Goal: Information Seeking & Learning: Learn about a topic

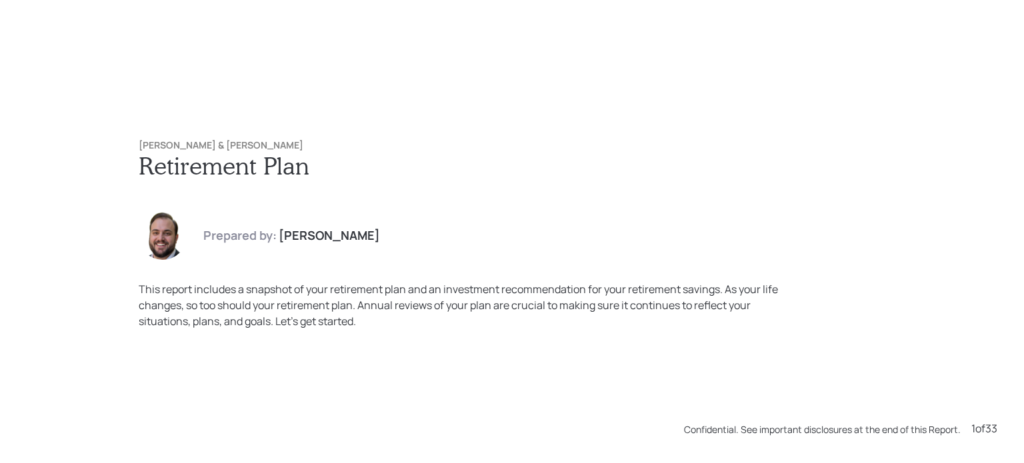
scroll to position [2317, 0]
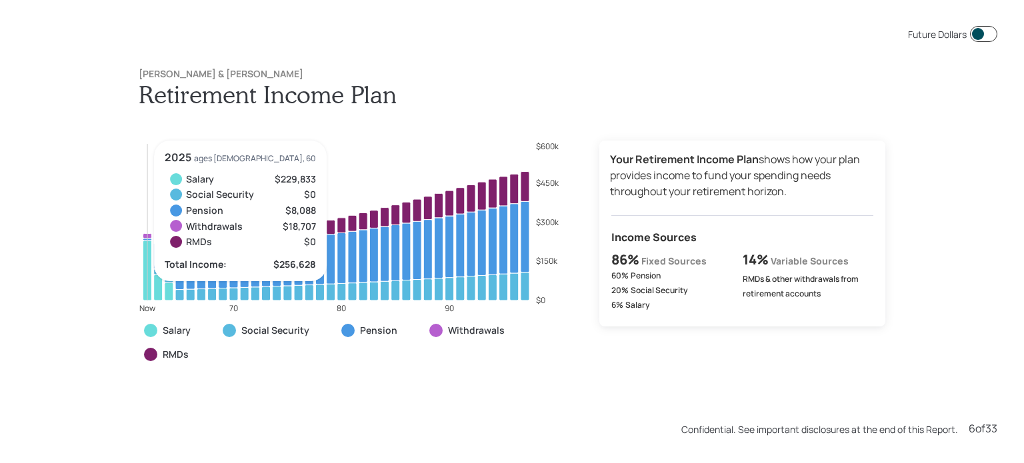
click at [143, 295] on icon at bounding box center [147, 271] width 9 height 60
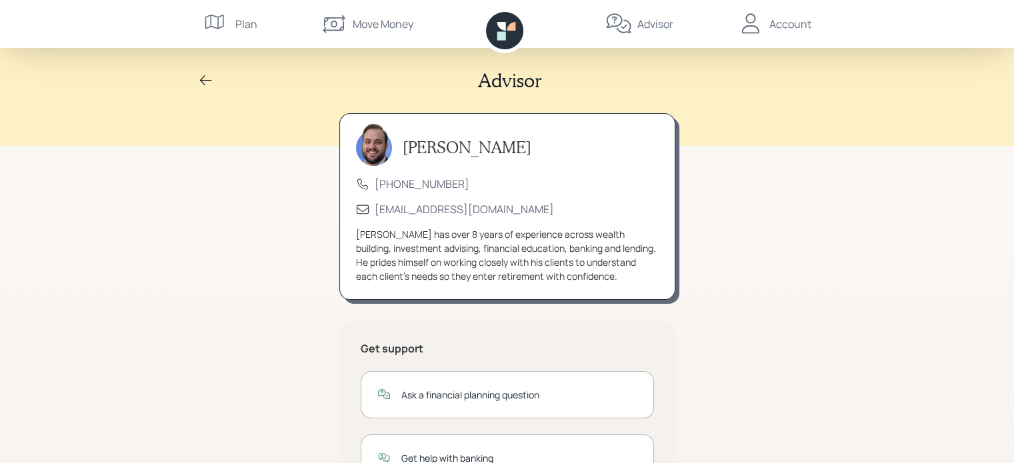
click at [232, 23] on div "Plan" at bounding box center [230, 24] width 54 height 48
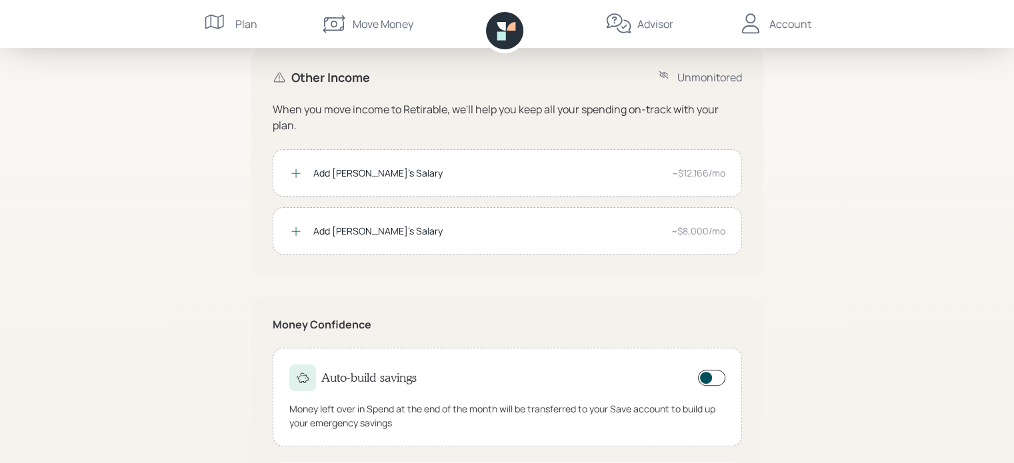
scroll to position [267, 0]
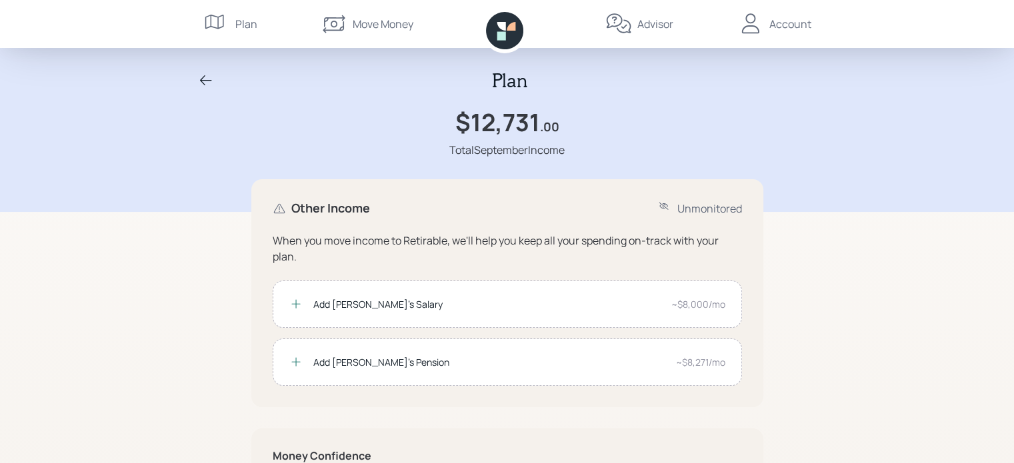
click at [121, 299] on div "Plan $12,731 .00 Total September Income Other Income Unmonitored When you move …" at bounding box center [507, 360] width 1014 height 721
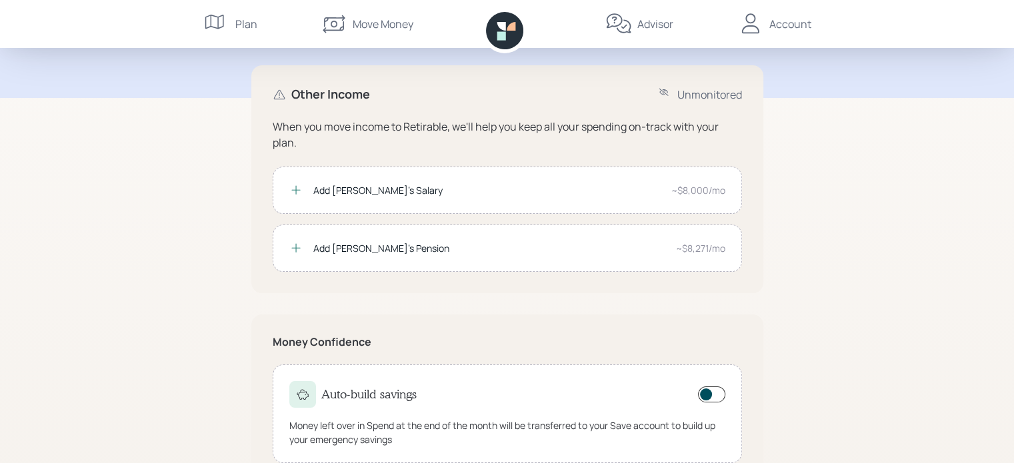
scroll to position [70, 0]
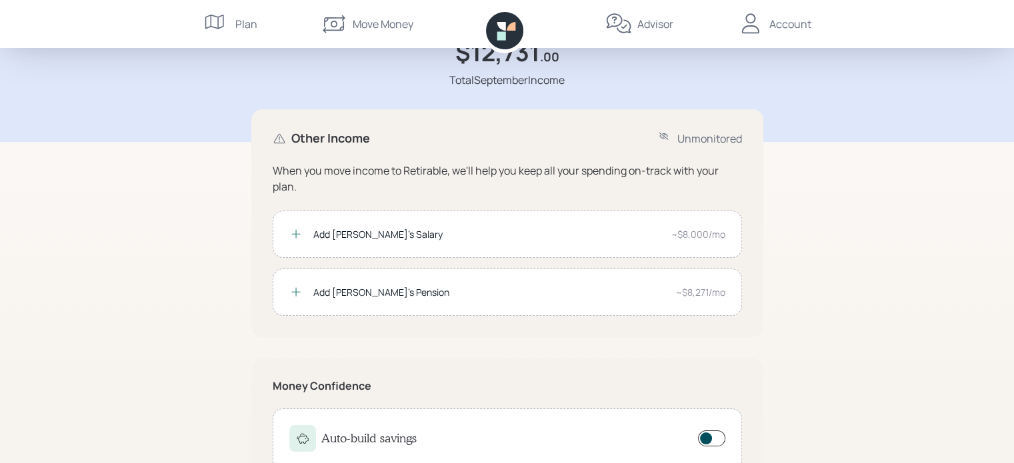
click at [317, 239] on div "Add [PERSON_NAME]'s Salary" at bounding box center [486, 234] width 347 height 14
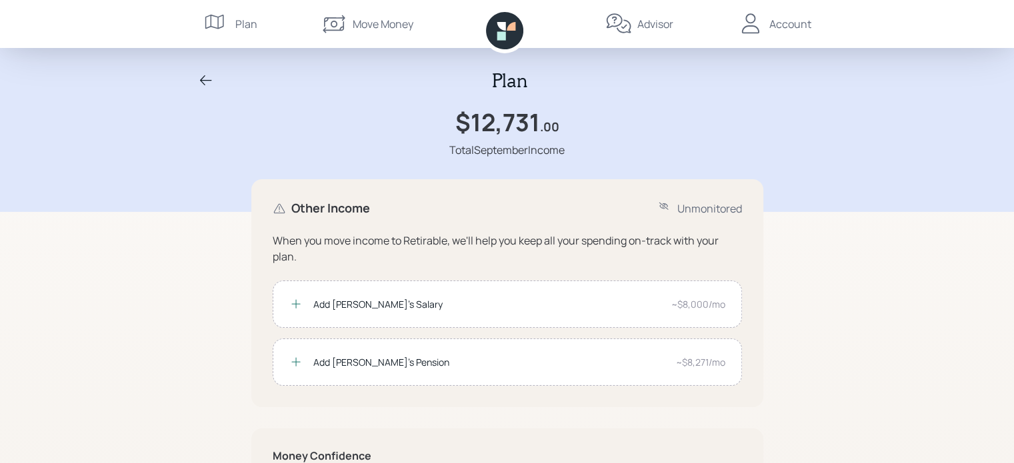
click at [790, 27] on div "Account" at bounding box center [790, 24] width 42 height 16
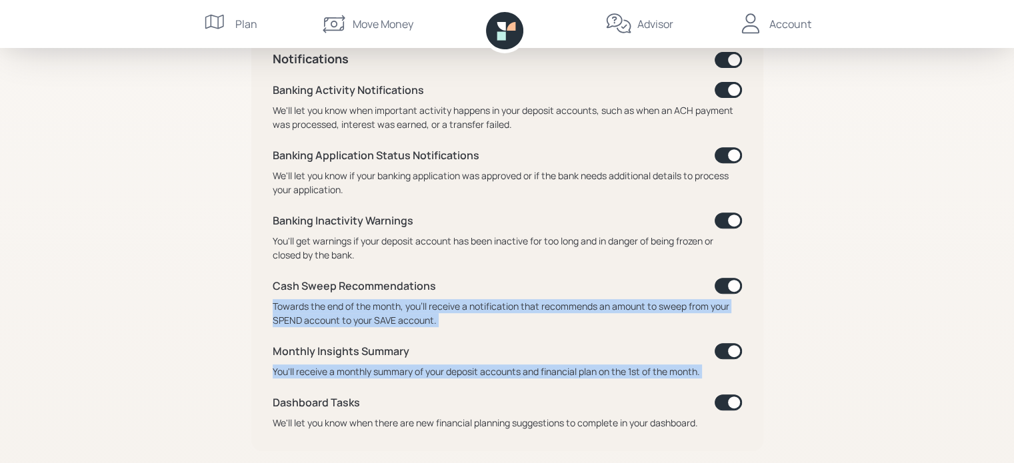
scroll to position [759, 0]
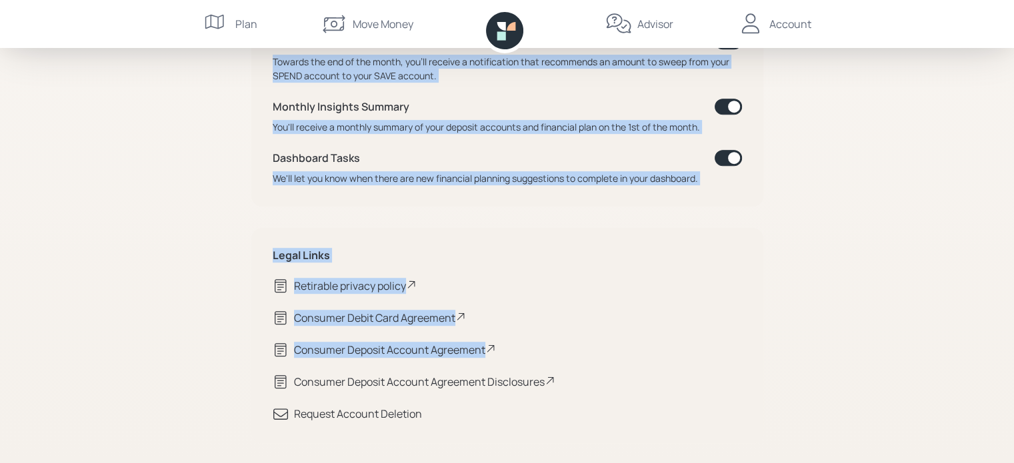
drag, startPoint x: 5, startPoint y: 287, endPoint x: 19, endPoint y: 379, distance: 93.0
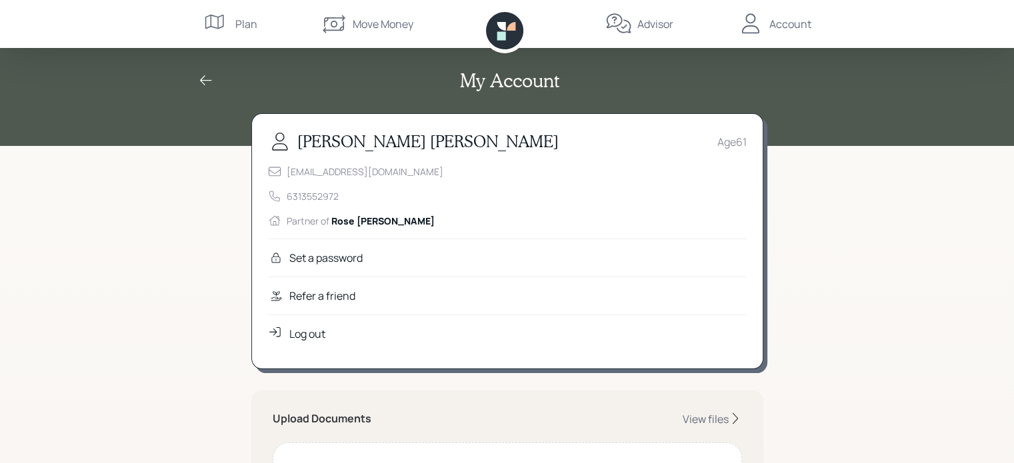
scroll to position [0, 0]
click at [240, 20] on div "Plan" at bounding box center [246, 24] width 22 height 16
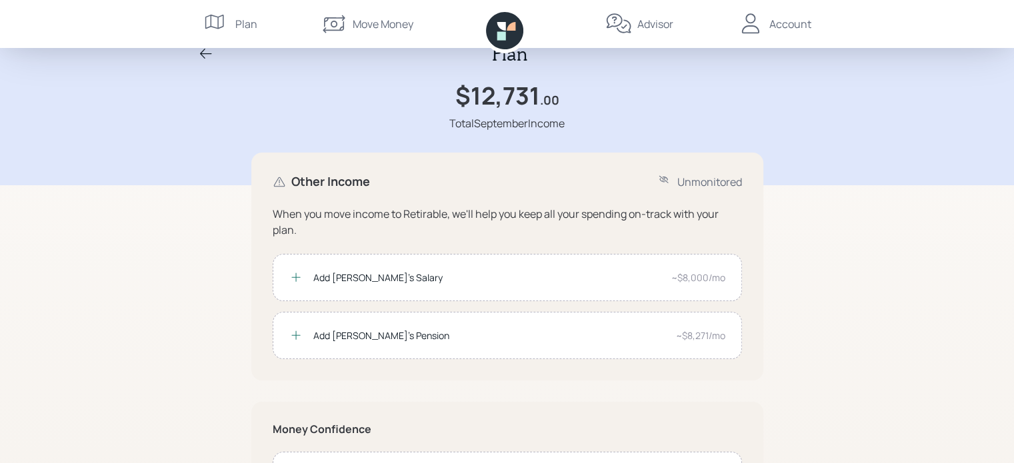
click at [119, 371] on div "Plan $12,731 .00 Total September Income Other Income Unmonitored When you move …" at bounding box center [507, 333] width 1014 height 721
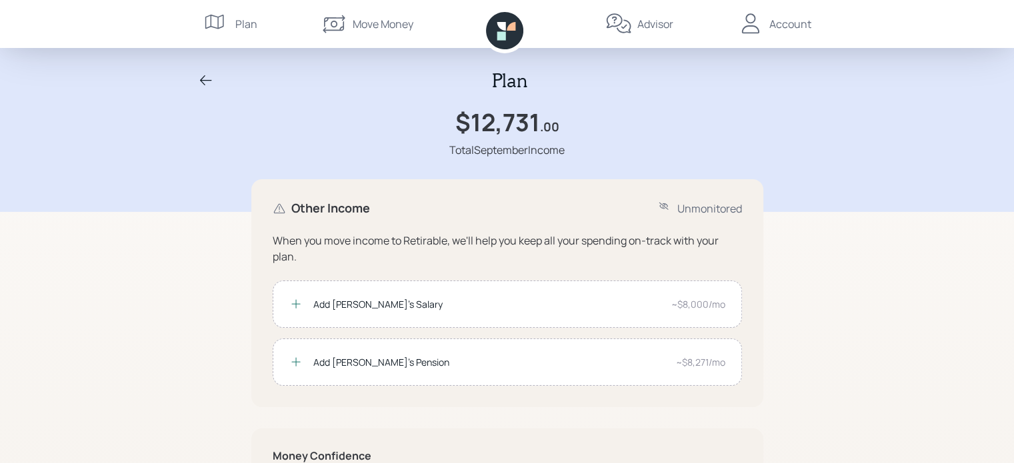
click at [659, 21] on div "Advisor" at bounding box center [655, 24] width 36 height 16
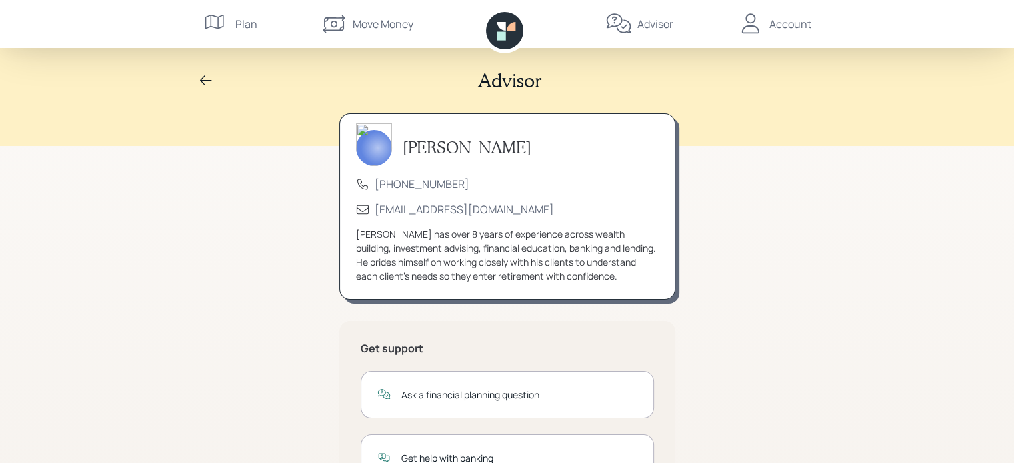
click at [193, 287] on div "Advisor [PERSON_NAME] [PHONE_NUMBER] [EMAIL_ADDRESS][DOMAIN_NAME] [PERSON_NAME]…" at bounding box center [507, 325] width 1014 height 651
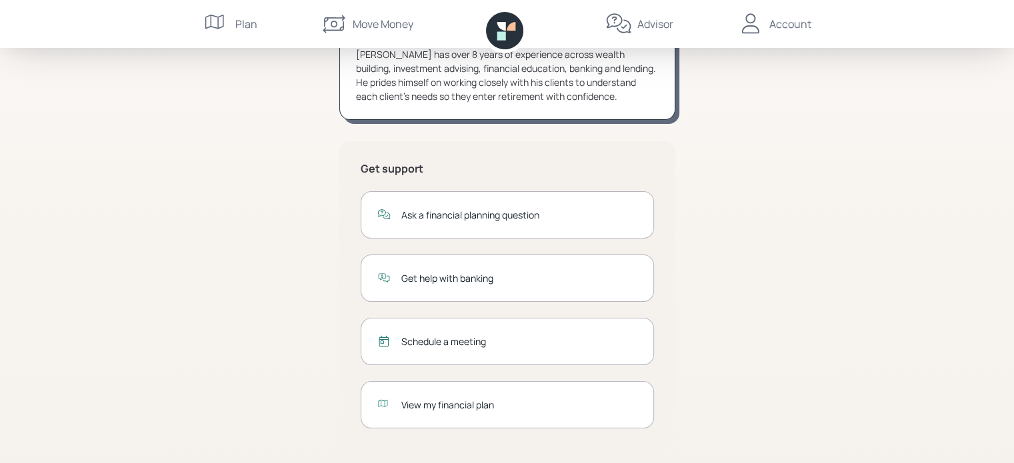
scroll to position [186, 0]
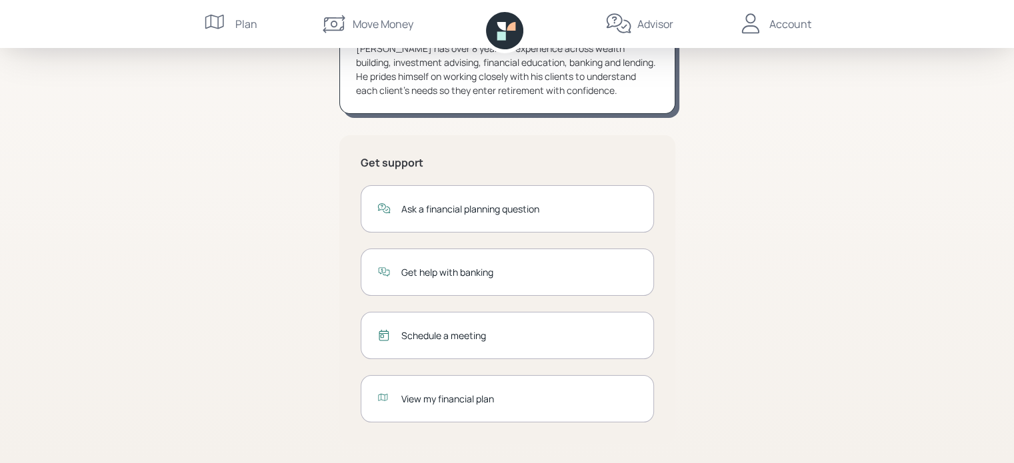
click at [423, 400] on div "View my financial plan" at bounding box center [519, 399] width 236 height 14
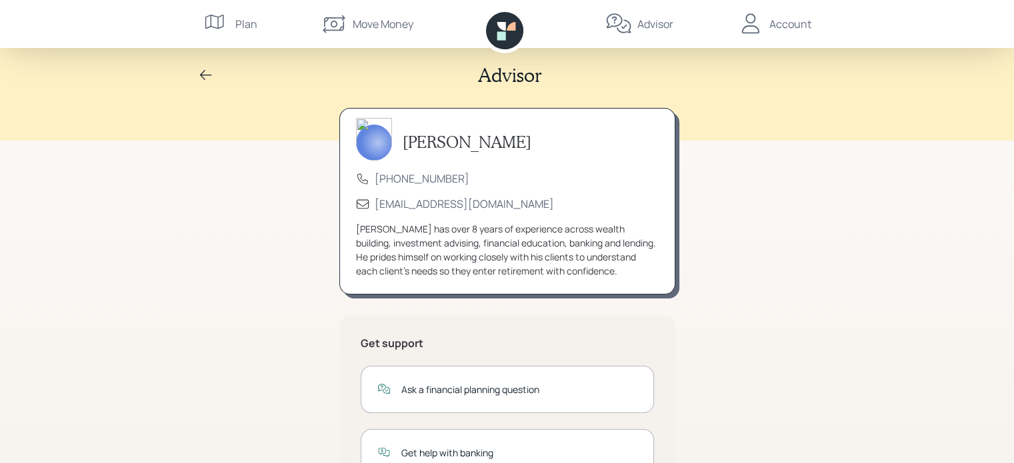
scroll to position [0, 0]
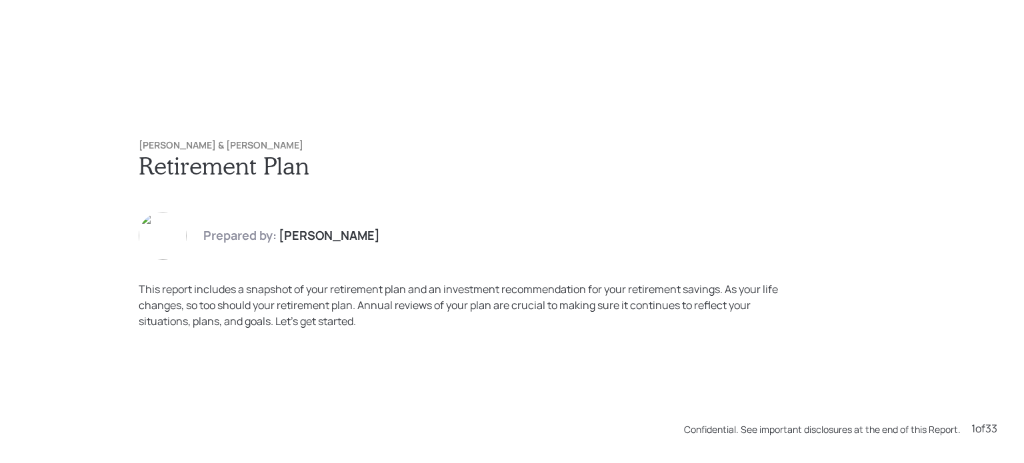
click at [423, 400] on div "Michael & Rose Feeney Retirement Plan Prepared by: James DiStasi This report in…" at bounding box center [512, 231] width 1024 height 463
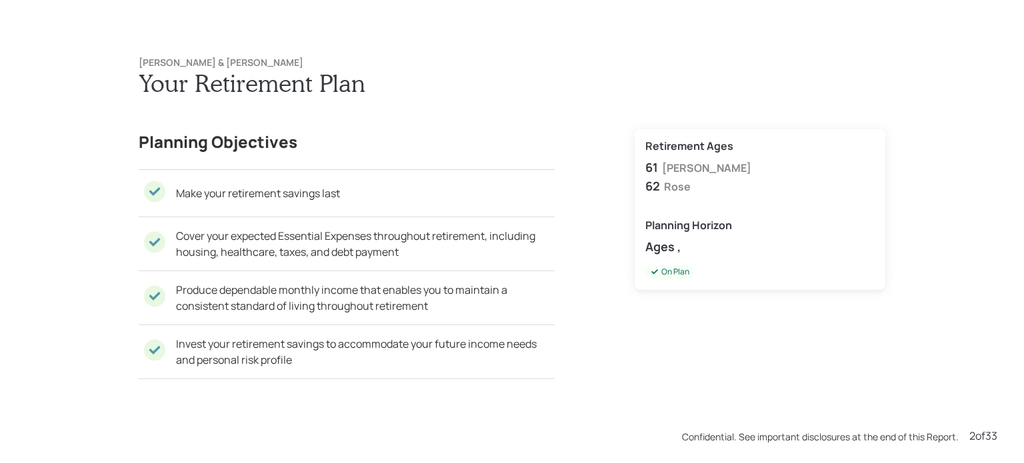
click at [361, 299] on p "Produce dependable monthly income that enables you to maintain a consistent sta…" at bounding box center [365, 298] width 379 height 32
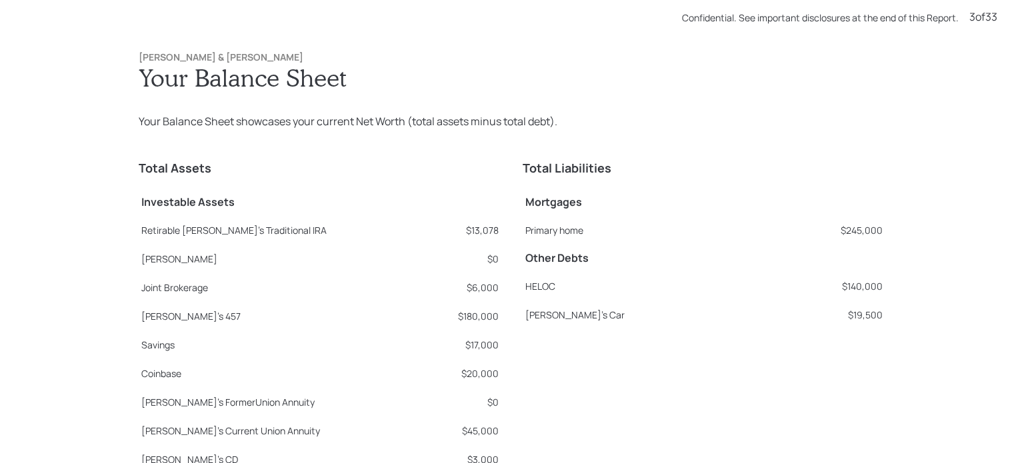
scroll to position [1390, 0]
click at [47, 345] on div "Michael & Rose Feeney Your Balance Sheet Your Balance Sheet showcases your curr…" at bounding box center [512, 231] width 1024 height 463
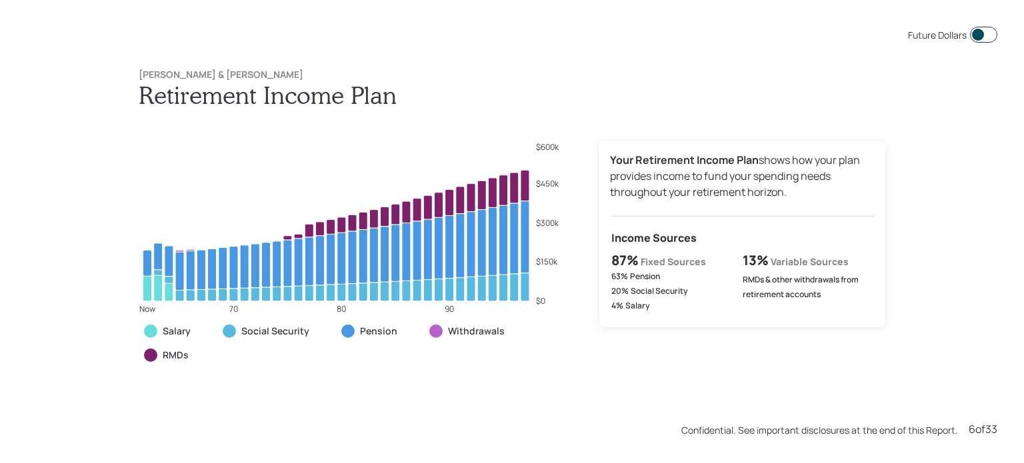
scroll to position [2317, 0]
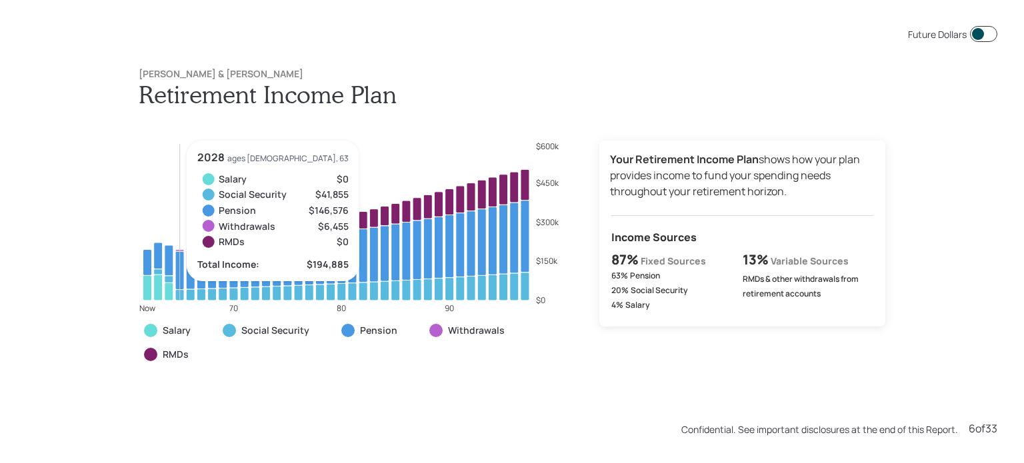
click at [175, 265] on icon at bounding box center [179, 270] width 9 height 38
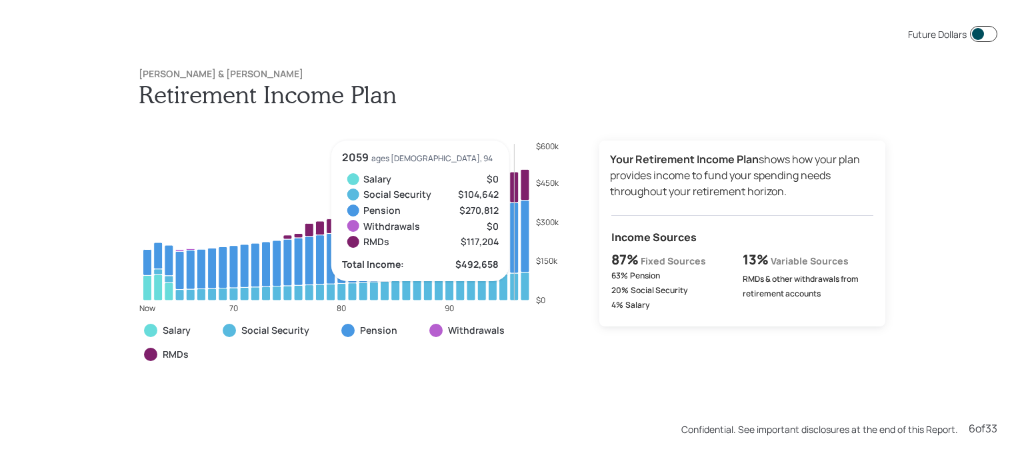
click at [510, 244] on icon at bounding box center [514, 238] width 9 height 71
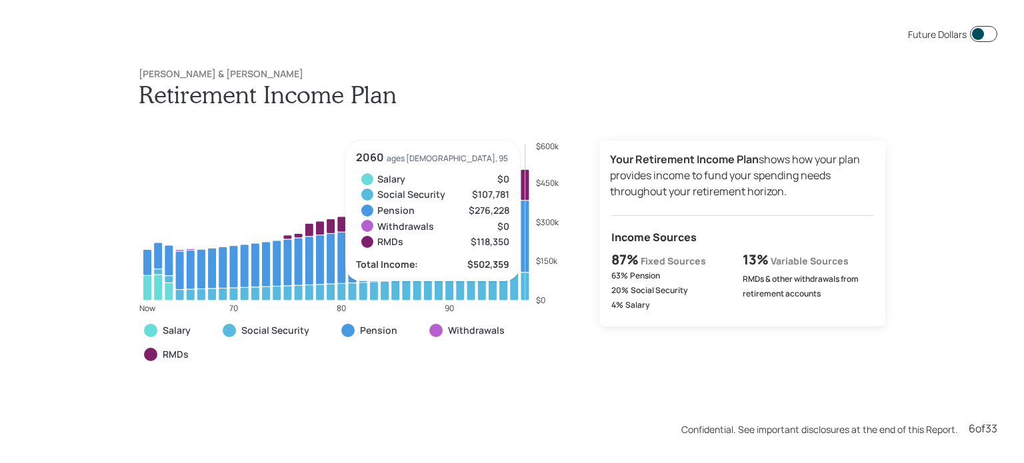
click at [521, 247] on icon at bounding box center [525, 237] width 9 height 72
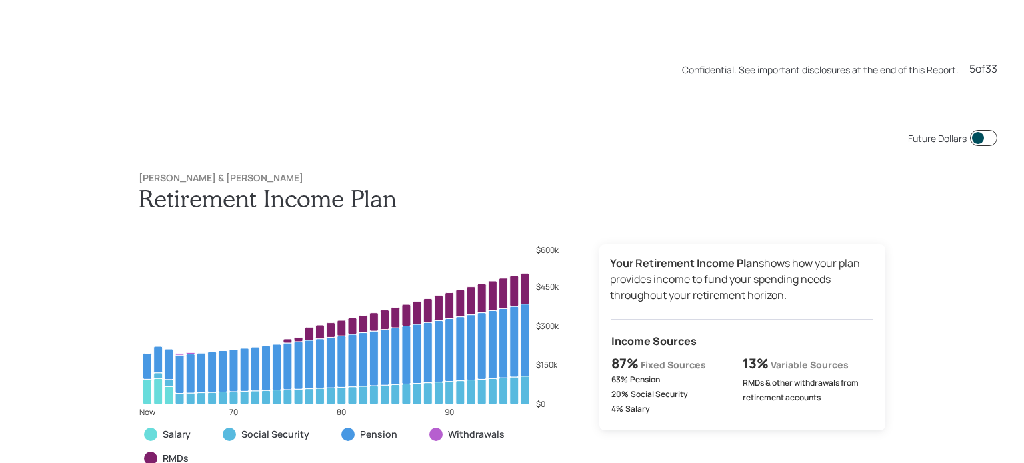
scroll to position [2209, 0]
